Goal: Information Seeking & Learning: Check status

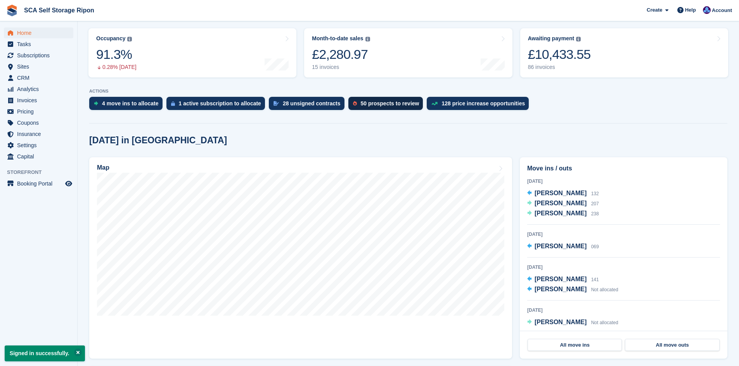
scroll to position [97, 0]
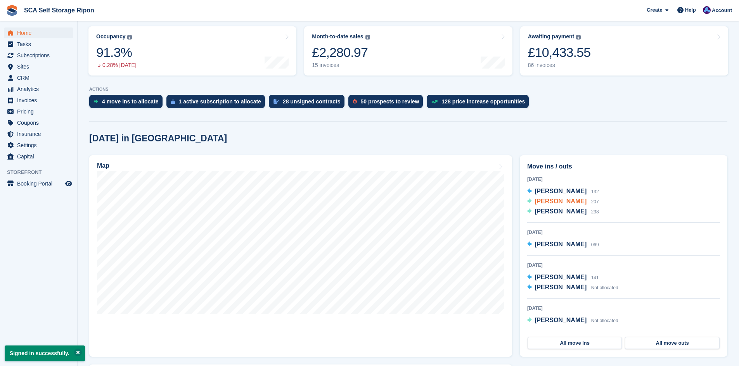
click at [562, 203] on span "[PERSON_NAME]" at bounding box center [560, 201] width 52 height 7
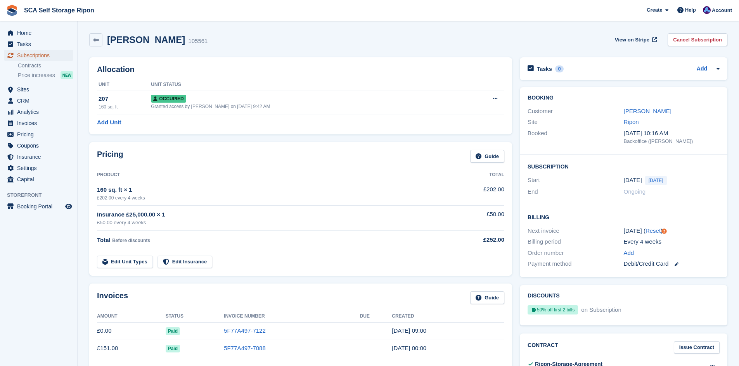
click at [42, 54] on span "Subscriptions" at bounding box center [40, 55] width 47 height 11
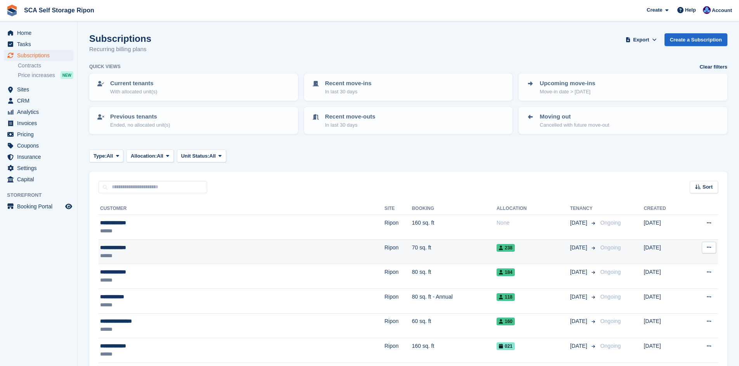
click at [162, 253] on div "******" at bounding box center [173, 256] width 146 height 8
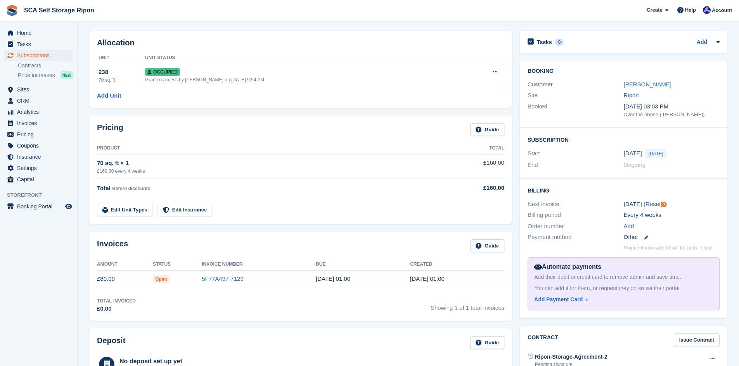
scroll to position [29, 0]
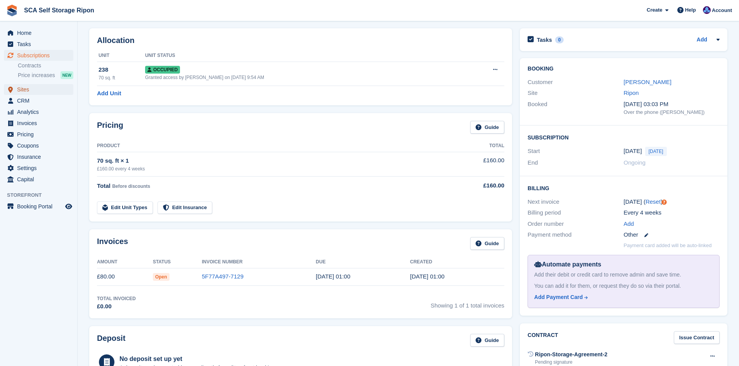
click at [29, 90] on span "Sites" at bounding box center [40, 89] width 47 height 11
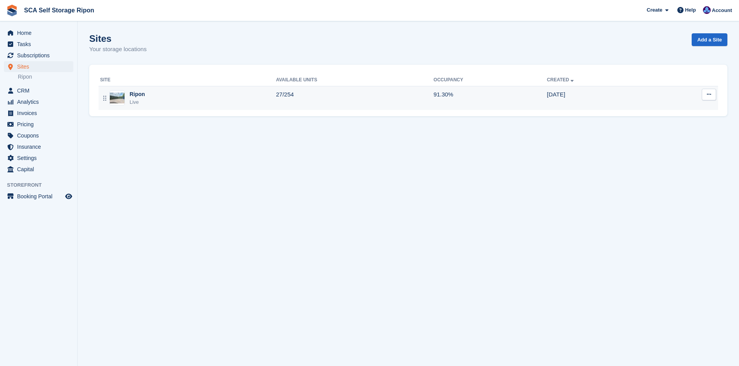
click at [128, 100] on div "Ripon Live" at bounding box center [188, 98] width 176 height 16
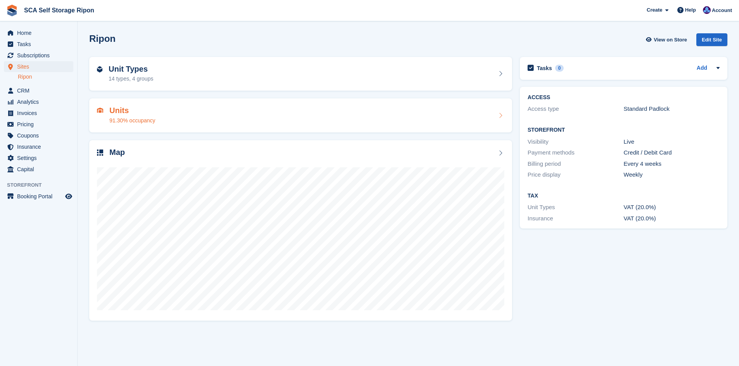
click at [121, 114] on h2 "Units" at bounding box center [132, 110] width 46 height 9
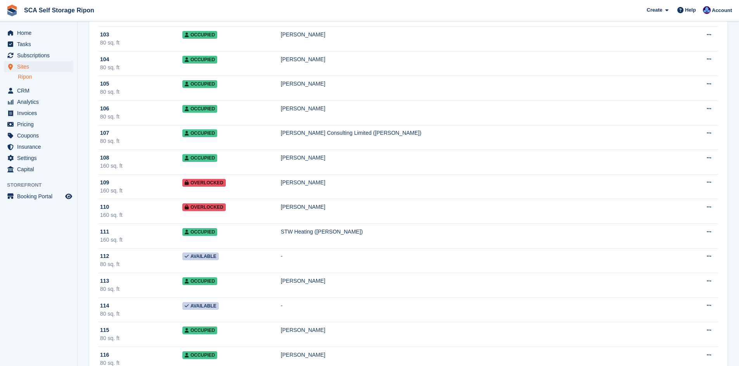
scroll to position [2588, 0]
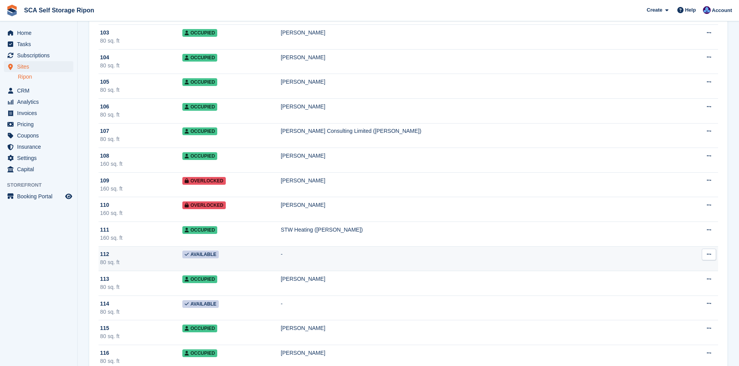
click at [270, 264] on td "Available" at bounding box center [231, 259] width 98 height 25
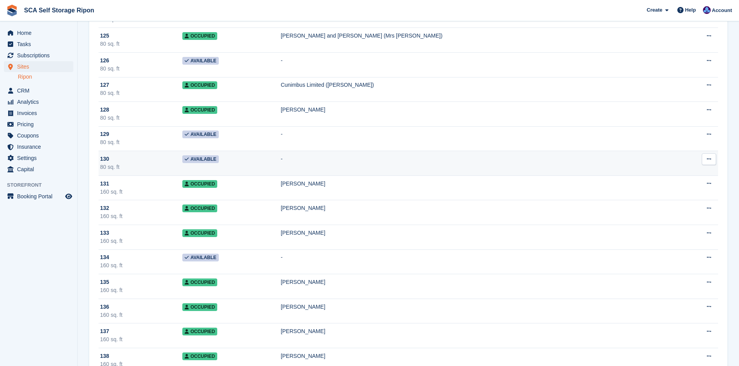
scroll to position [3131, 0]
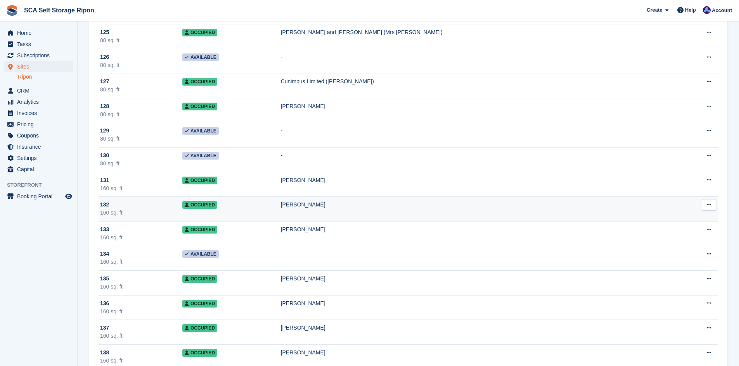
click at [276, 209] on td "Occupied" at bounding box center [231, 209] width 98 height 25
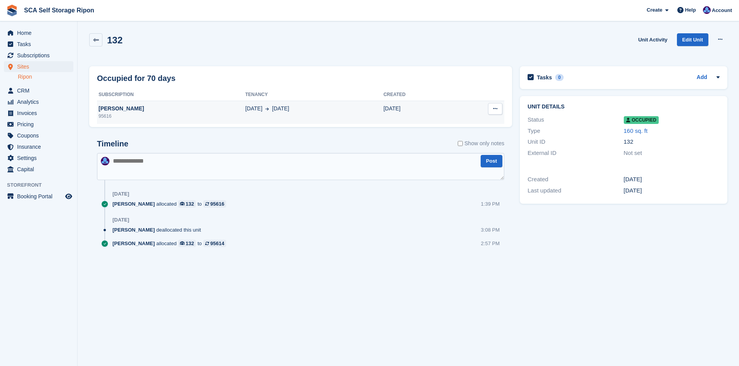
click at [212, 116] on div "95616" at bounding box center [171, 116] width 148 height 7
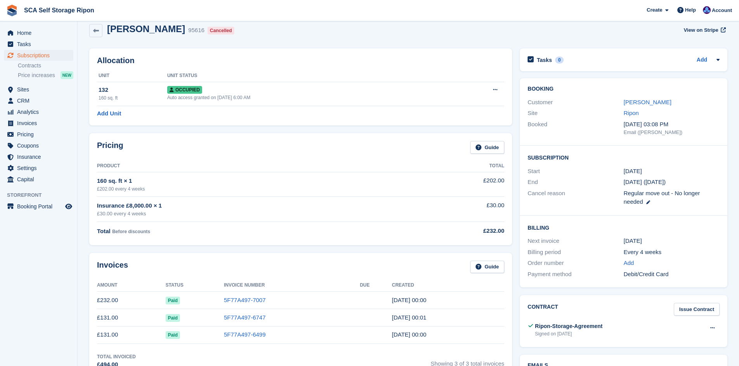
scroll to position [19, 0]
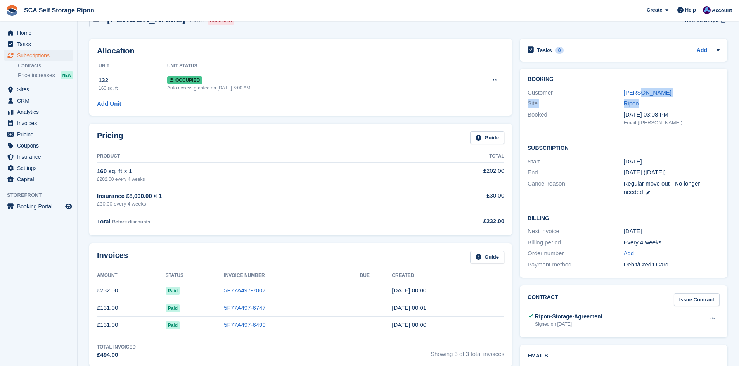
click at [637, 98] on div "Booking Customer [PERSON_NAME] Site Ripon Booked [DATE] 03:08 PM Email ([PERSON…" at bounding box center [623, 102] width 207 height 67
click at [637, 95] on link "[PERSON_NAME]" at bounding box center [647, 92] width 48 height 7
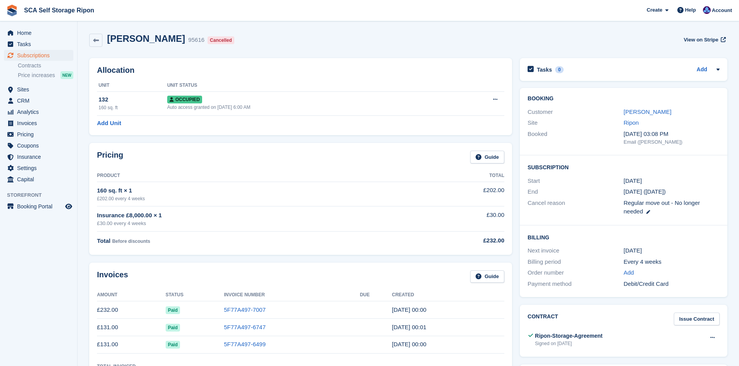
scroll to position [19, 0]
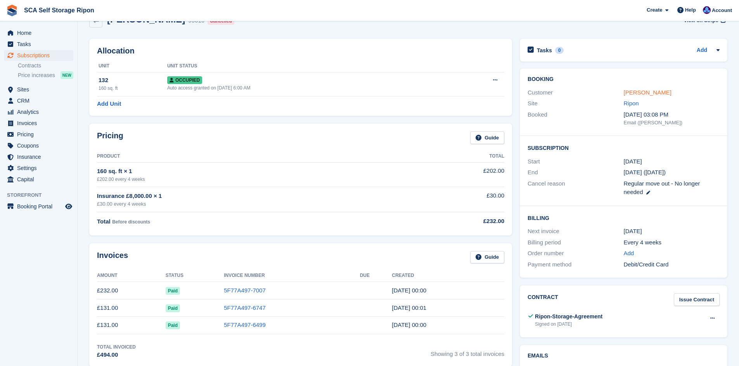
click at [647, 94] on link "[PERSON_NAME]" at bounding box center [647, 92] width 48 height 7
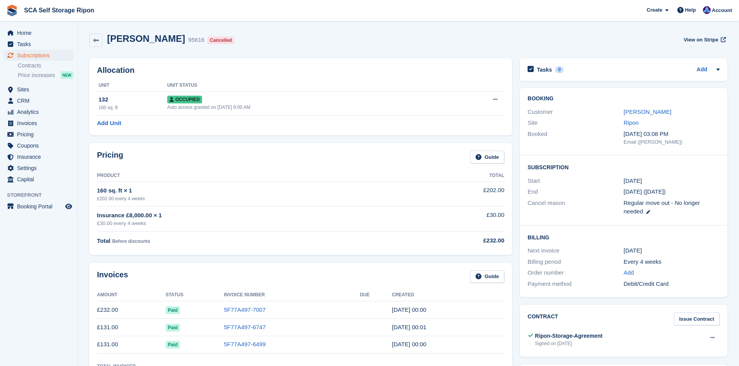
scroll to position [19, 0]
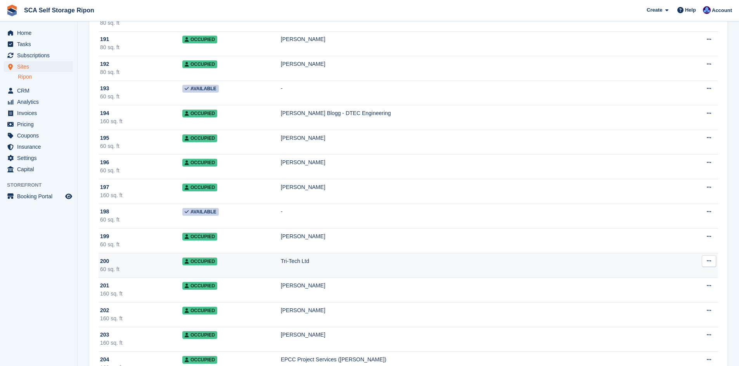
scroll to position [4808, 0]
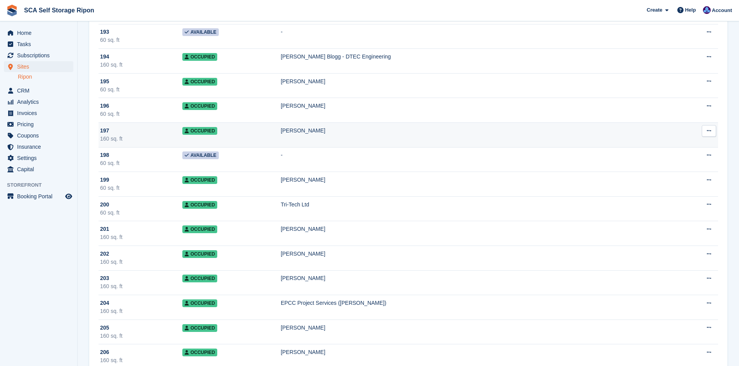
click at [253, 140] on td "Occupied" at bounding box center [231, 135] width 98 height 25
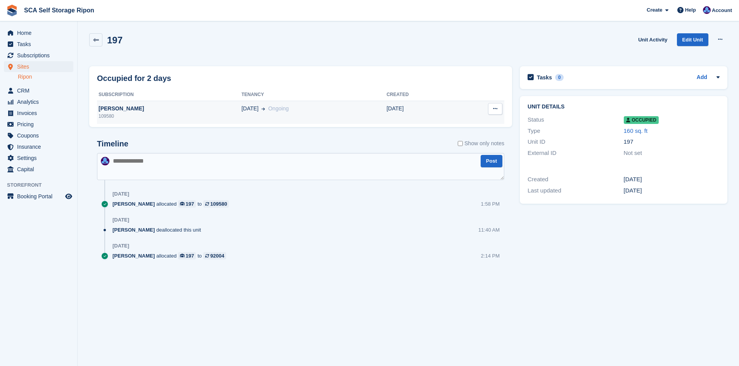
click at [285, 112] on div "29 Sep Ongoing" at bounding box center [313, 109] width 145 height 8
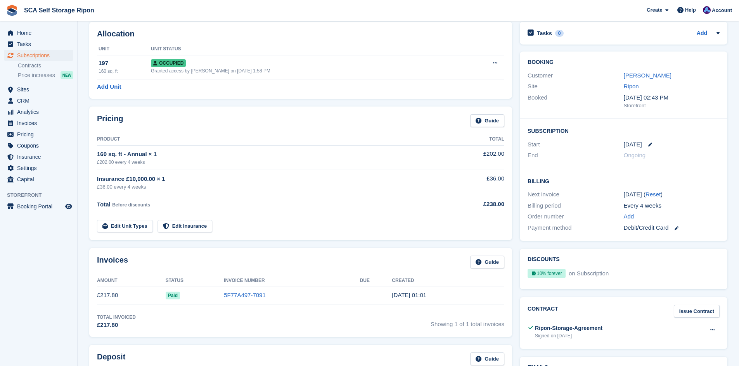
scroll to position [39, 0]
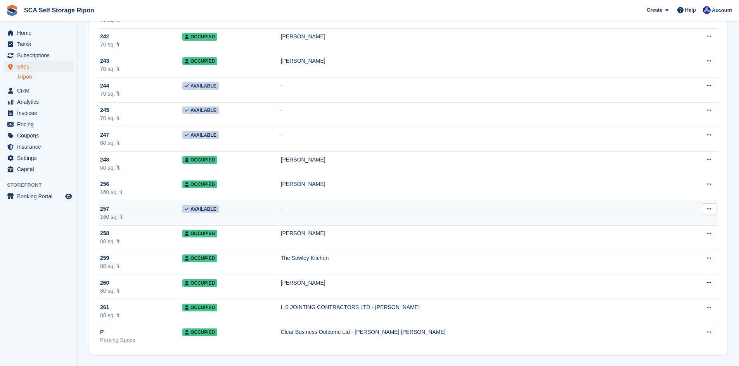
scroll to position [6012, 0]
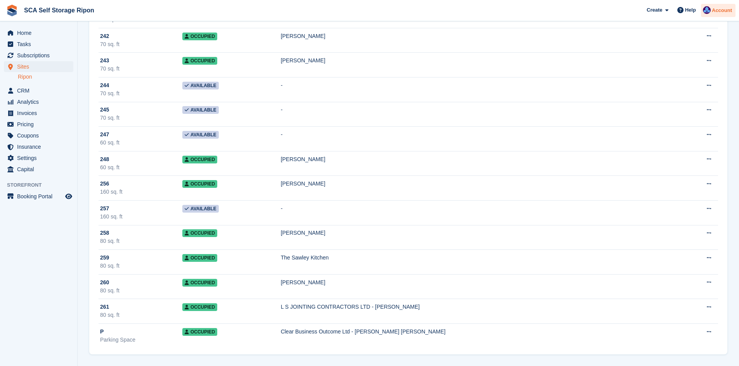
click at [712, 8] on div "Account" at bounding box center [718, 11] width 35 height 14
click at [656, 78] on div "Logout" at bounding box center [660, 77] width 18 height 8
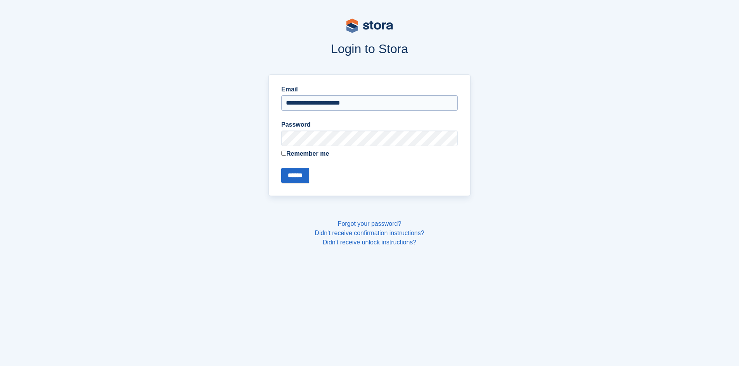
click at [325, 108] on input "**********" at bounding box center [369, 103] width 176 height 16
type input "**********"
drag, startPoint x: 297, startPoint y: 178, endPoint x: 288, endPoint y: 180, distance: 8.3
click at [296, 178] on input "******" at bounding box center [295, 176] width 28 height 16
